Goal: Task Accomplishment & Management: Manage account settings

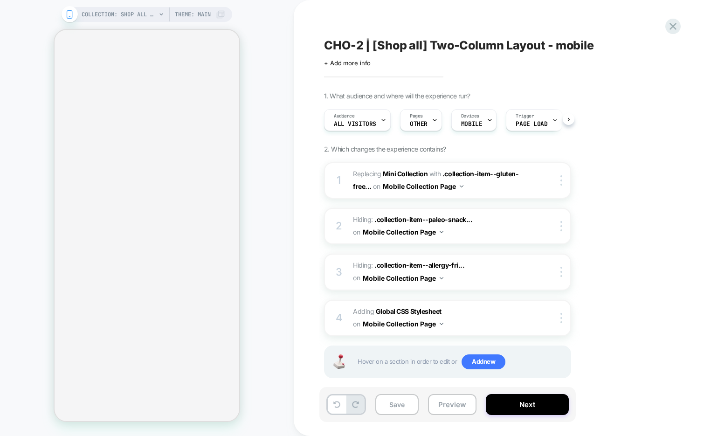
scroll to position [0, 0]
click at [445, 407] on button "Preview" at bounding box center [452, 404] width 48 height 21
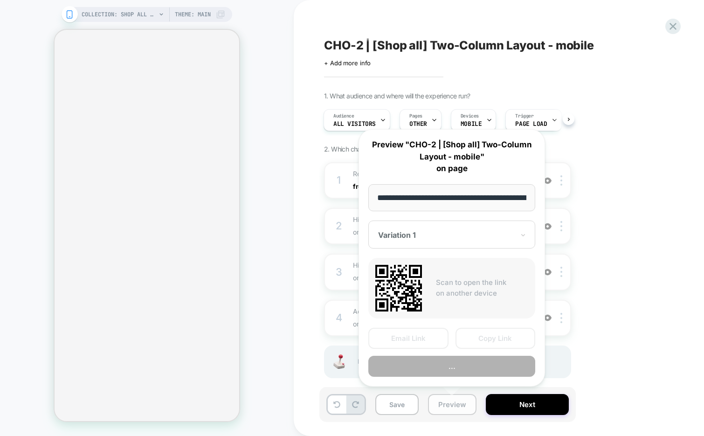
scroll to position [0, 53]
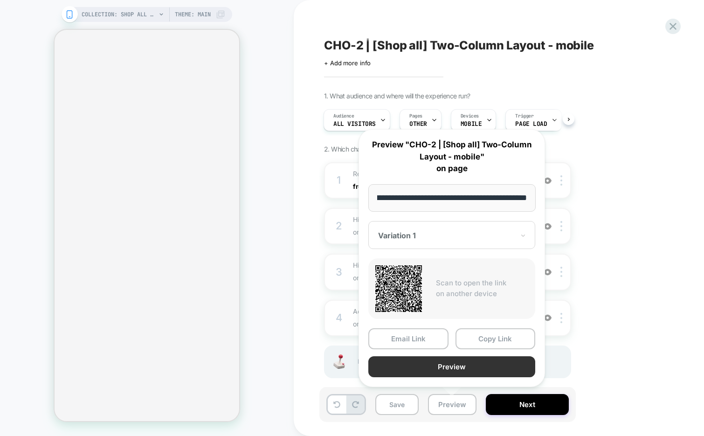
click at [457, 366] on button "Preview" at bounding box center [451, 366] width 167 height 21
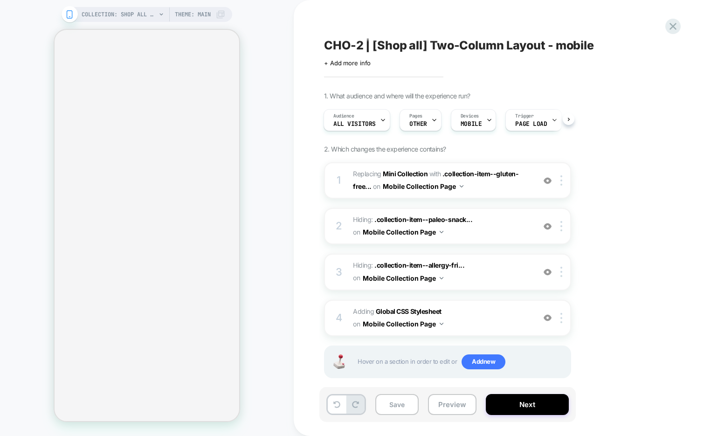
click at [674, 23] on div "Oops.. something went wrong..." at bounding box center [620, 28] width 149 height 41
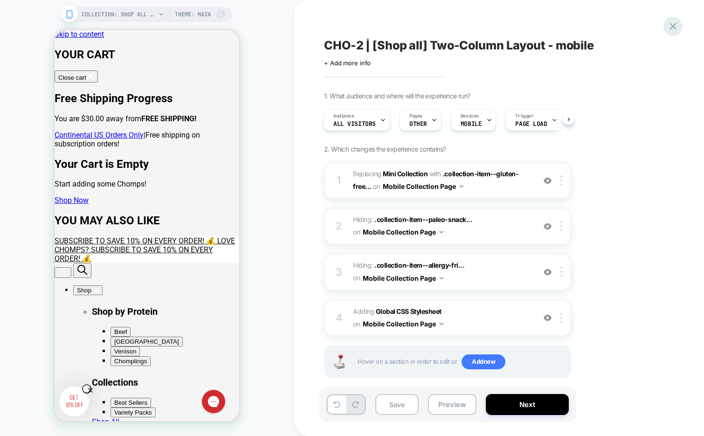
scroll to position [0, 0]
click at [677, 23] on icon at bounding box center [673, 26] width 13 height 13
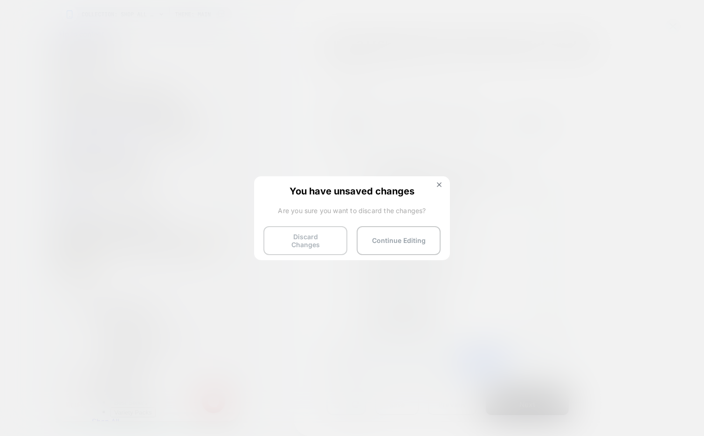
click at [299, 236] on button "Discard Changes" at bounding box center [305, 240] width 84 height 29
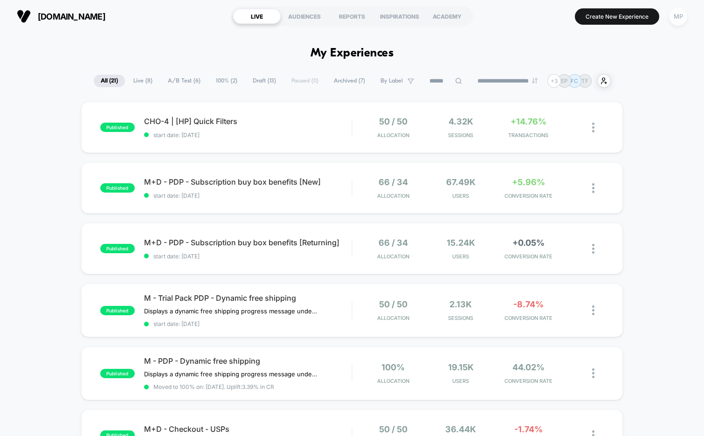
click at [678, 19] on div "MP" at bounding box center [678, 16] width 18 height 18
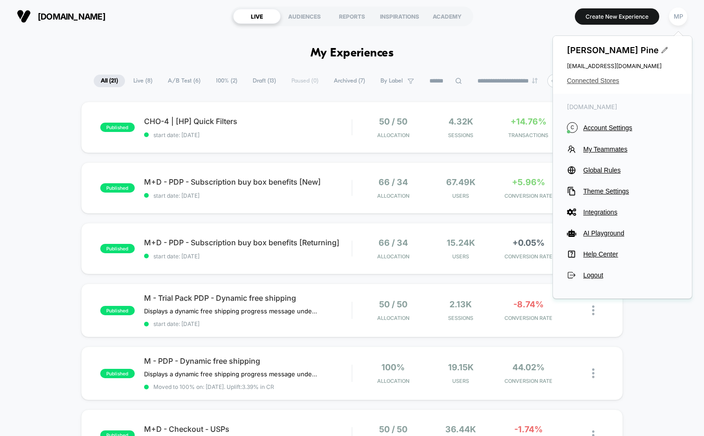
click at [581, 78] on span "Connected Stores" at bounding box center [622, 80] width 111 height 7
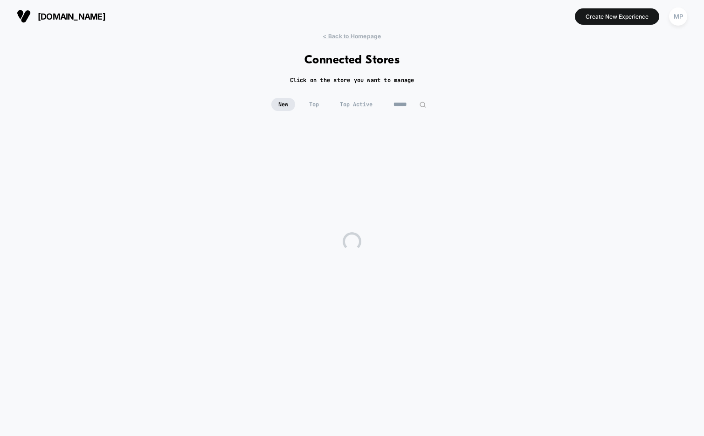
click at [401, 102] on input at bounding box center [409, 104] width 47 height 13
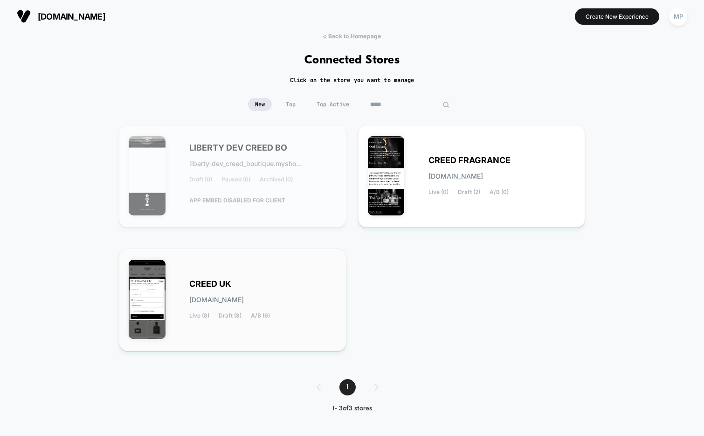
type input "*****"
click at [262, 269] on div "CREED UK creed-uk.myshopify.com Live (8) Draft (8) A/B (6)" at bounding box center [233, 299] width 208 height 83
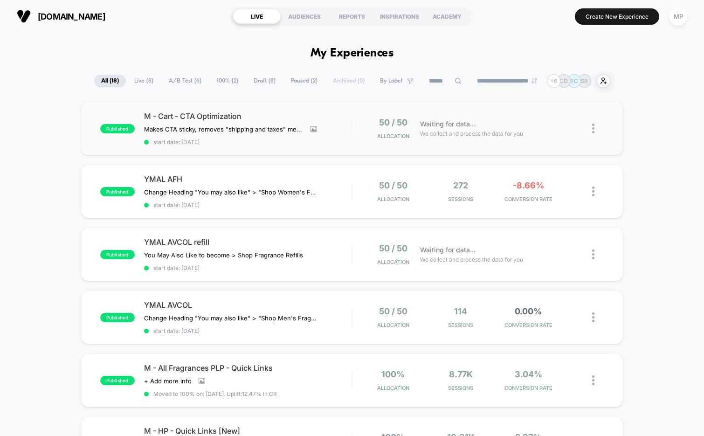
click at [269, 146] on div "published M - Cart - CTA Optimization Makes CTA sticky, removes "shipping and t…" at bounding box center [352, 129] width 542 height 54
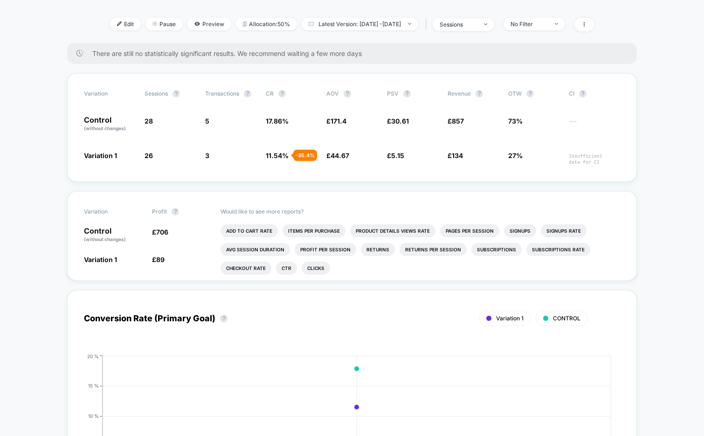
scroll to position [169, 0]
click at [338, 30] on span "Latest Version: Sep 18, 2025 - Sep 18, 2025" at bounding box center [360, 23] width 117 height 13
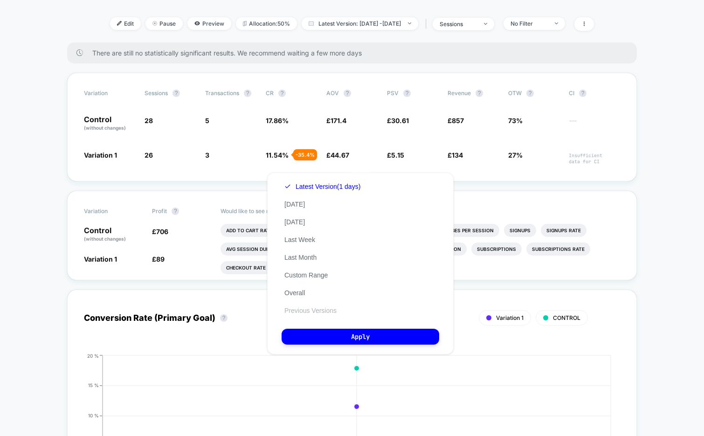
click at [310, 308] on button "Previous Versions" at bounding box center [311, 310] width 58 height 8
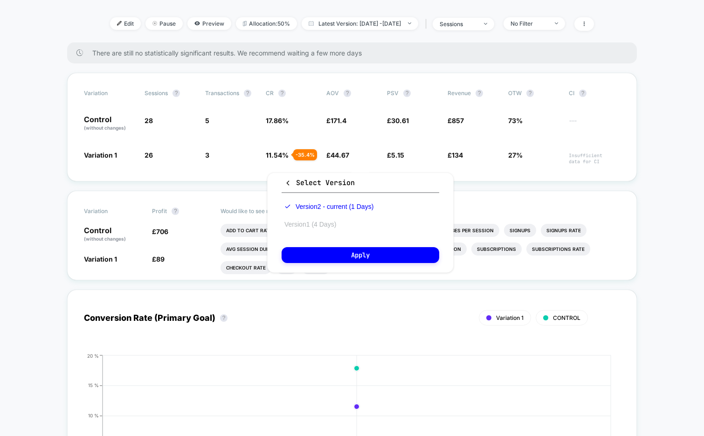
click at [320, 221] on button "Version 1 (4 Days)" at bounding box center [310, 224] width 57 height 8
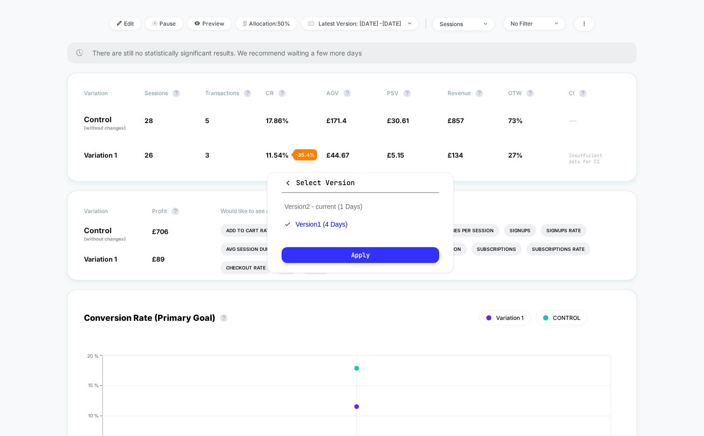
click at [310, 249] on button "Apply" at bounding box center [361, 255] width 158 height 16
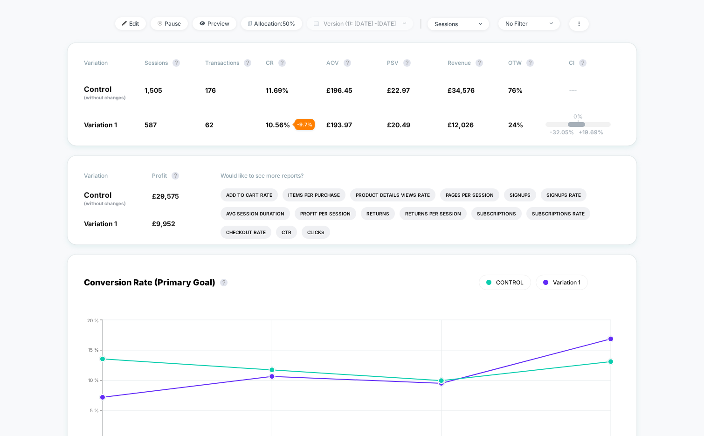
click at [324, 30] on span "Version (1): Sep 14, 2025 - Sep 17, 2025" at bounding box center [360, 23] width 106 height 13
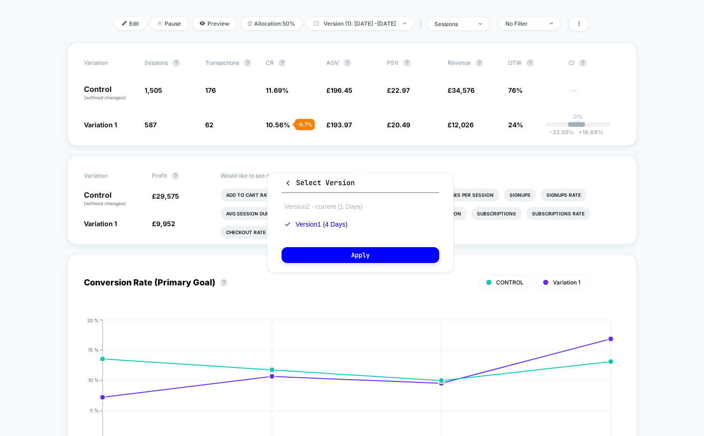
click at [304, 207] on button "Version 2 - current (1 Days)" at bounding box center [323, 206] width 83 height 8
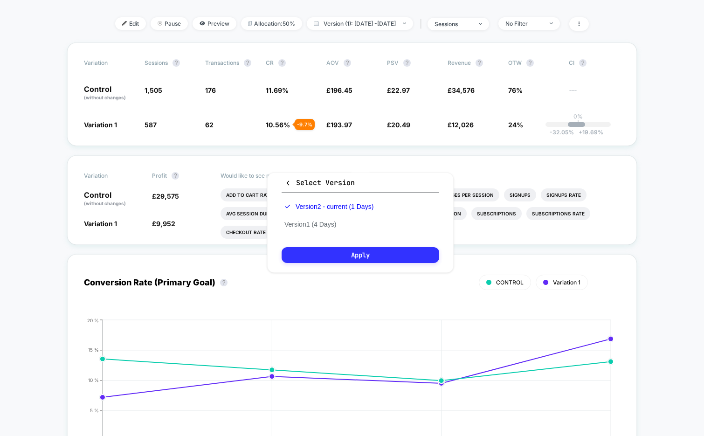
click at [303, 258] on button "Apply" at bounding box center [361, 255] width 158 height 16
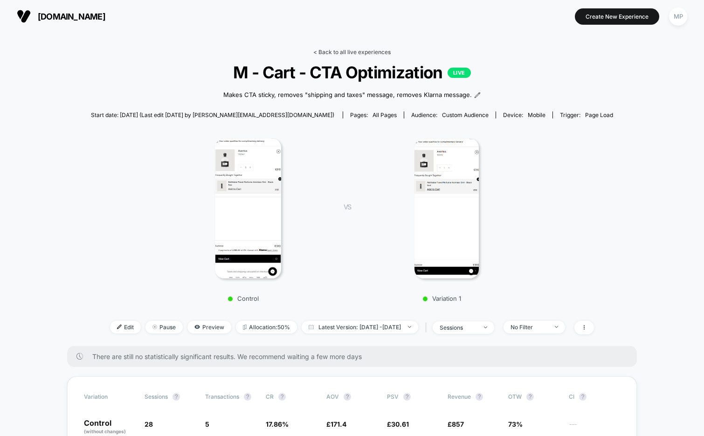
click at [340, 49] on link "< Back to all live experiences" at bounding box center [351, 51] width 77 height 7
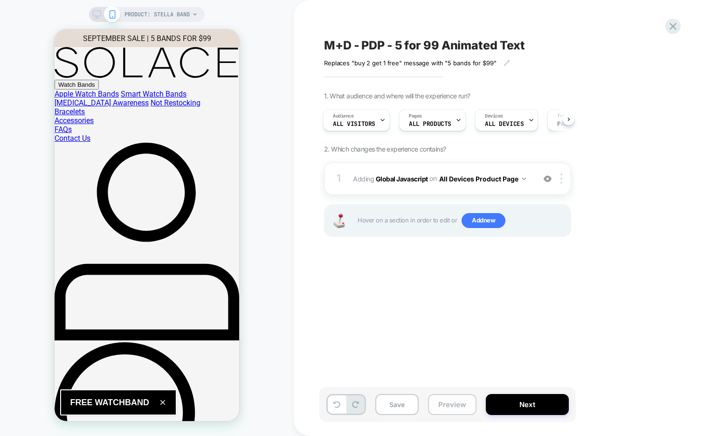
click at [451, 404] on button "Preview" at bounding box center [452, 404] width 48 height 21
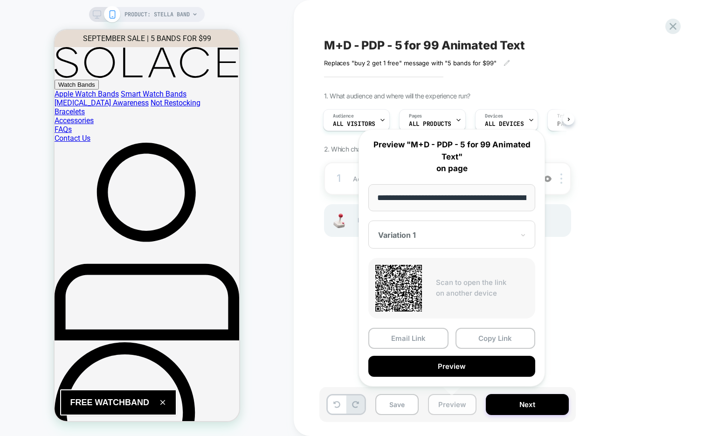
scroll to position [0, 96]
click at [458, 367] on button "Preview" at bounding box center [451, 366] width 167 height 21
